Goal: Find specific page/section: Find specific page/section

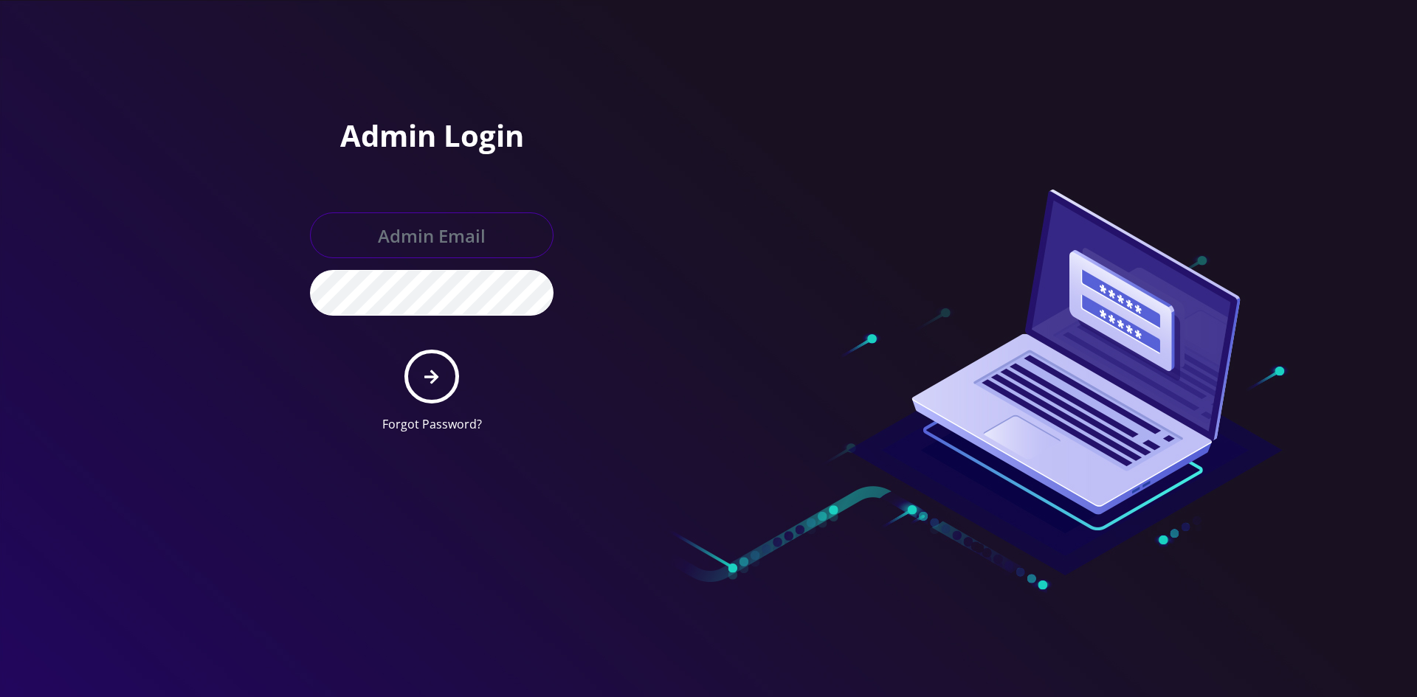
type input "shgy9700@gmail.com"
click at [437, 382] on icon "submit" at bounding box center [431, 377] width 14 height 16
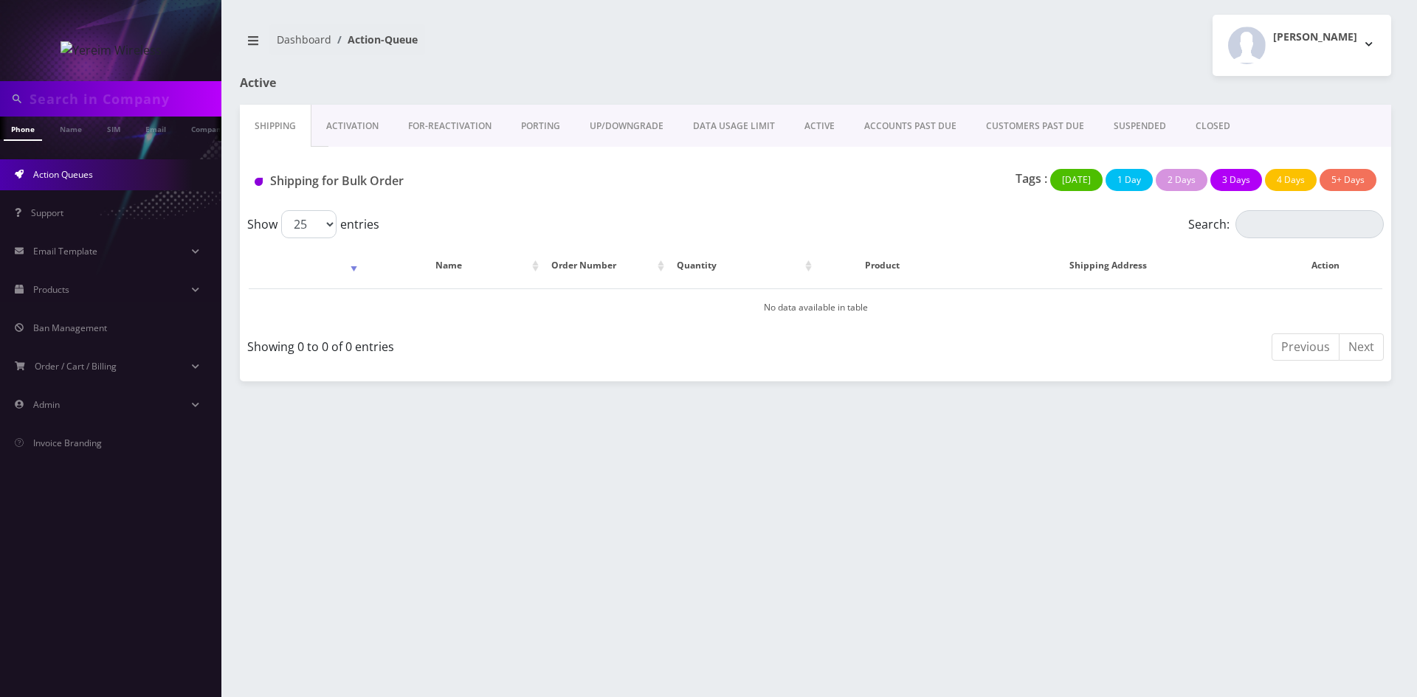
click at [835, 123] on link "ACTIVE" at bounding box center [820, 126] width 60 height 43
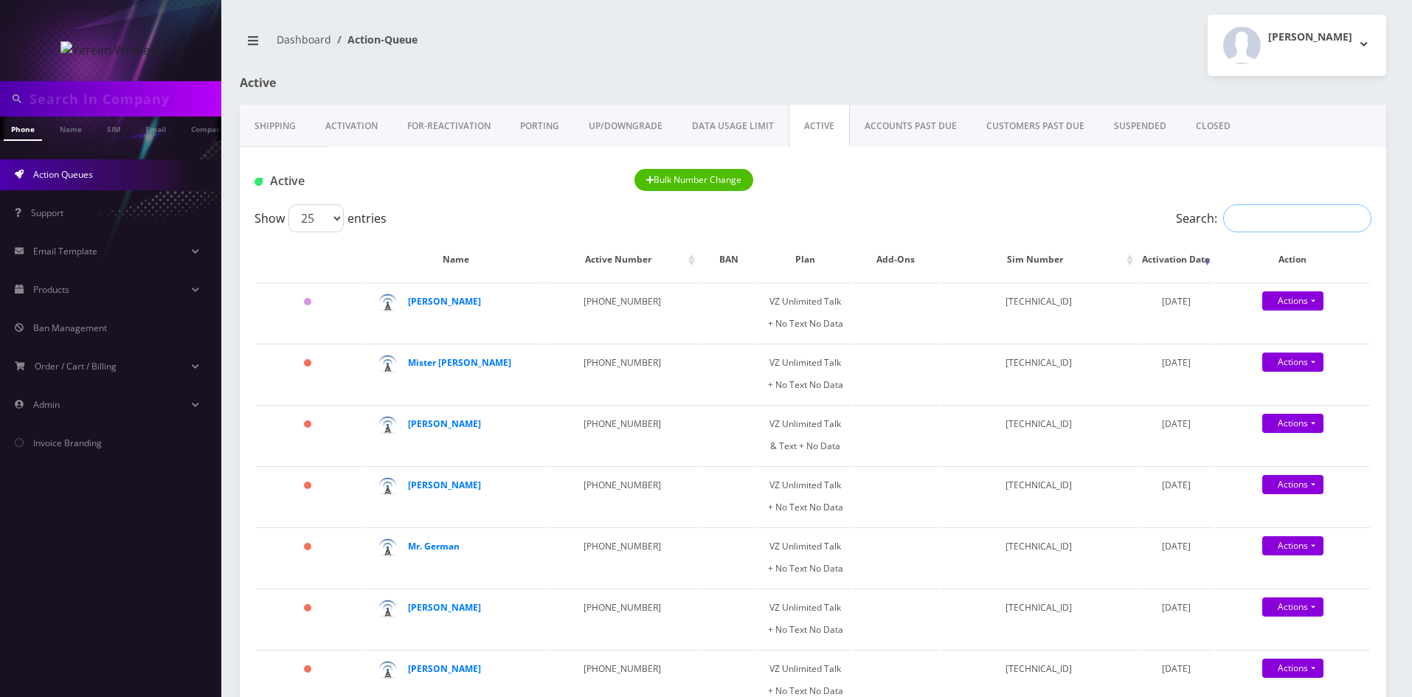
click at [1276, 215] on input "Search:" at bounding box center [1297, 218] width 148 height 28
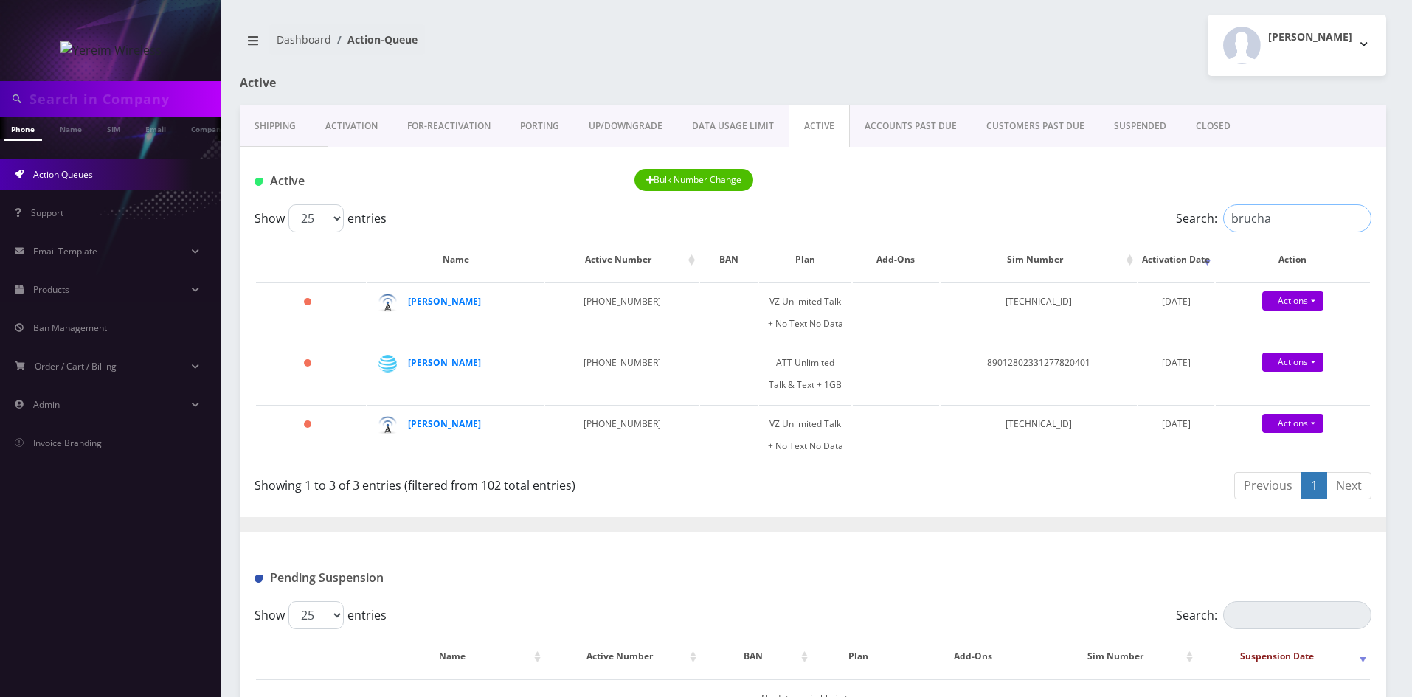
type input "brucha"
click at [1355, 219] on input "brucha" at bounding box center [1297, 218] width 148 height 28
click at [190, 292] on link "Products" at bounding box center [110, 289] width 221 height 31
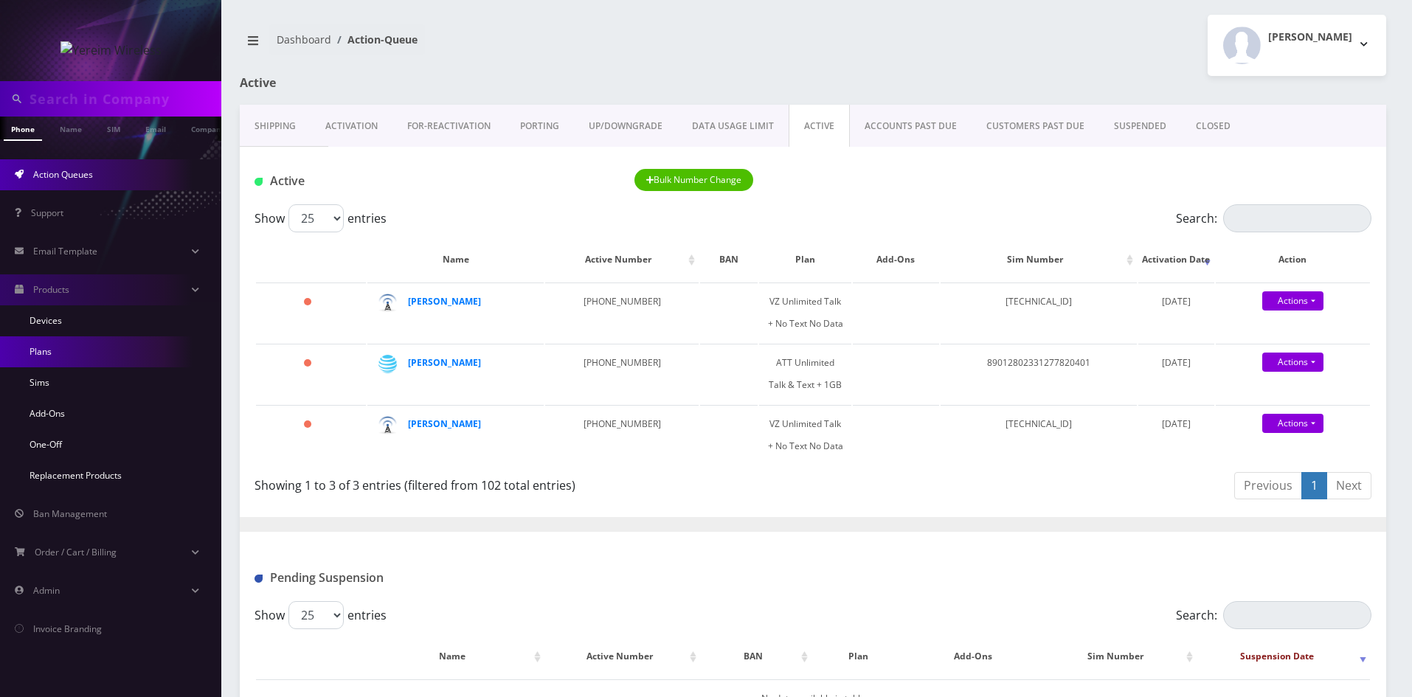
click at [144, 353] on link "Plans" at bounding box center [110, 351] width 221 height 31
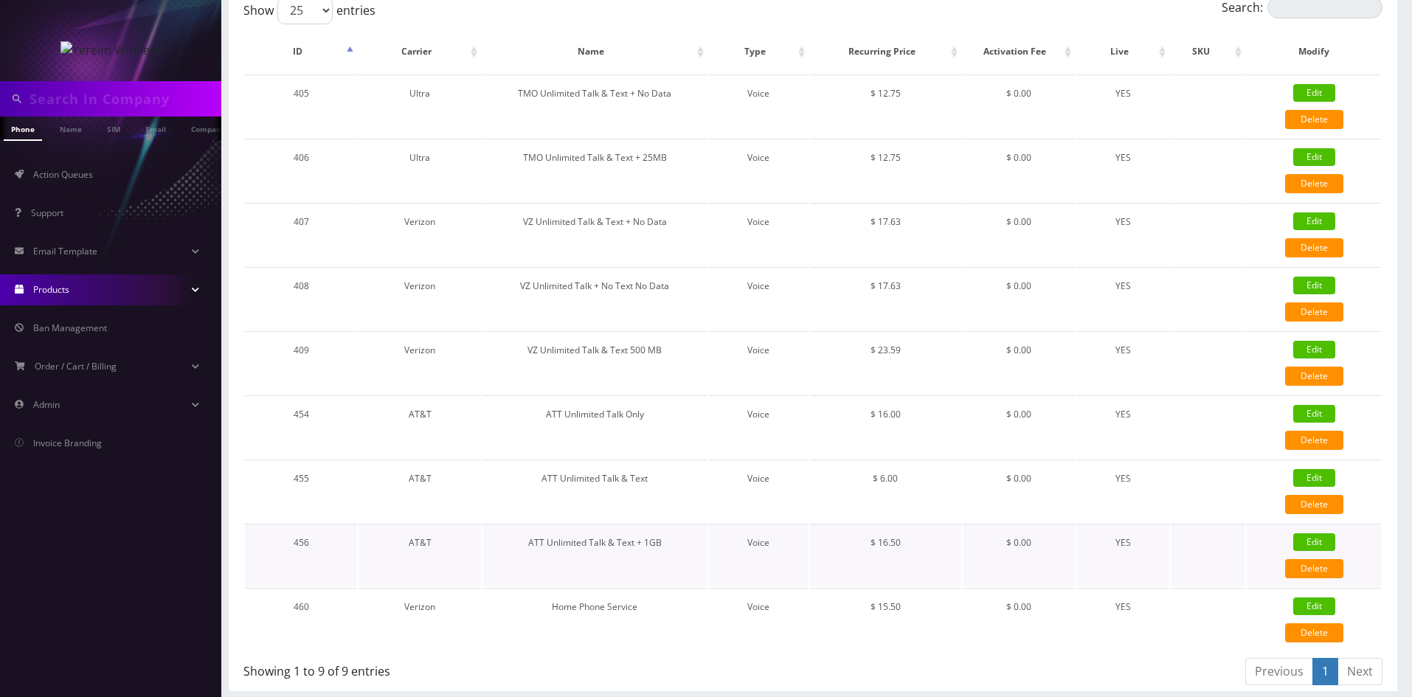
scroll to position [153, 0]
